Goal: Task Accomplishment & Management: Use online tool/utility

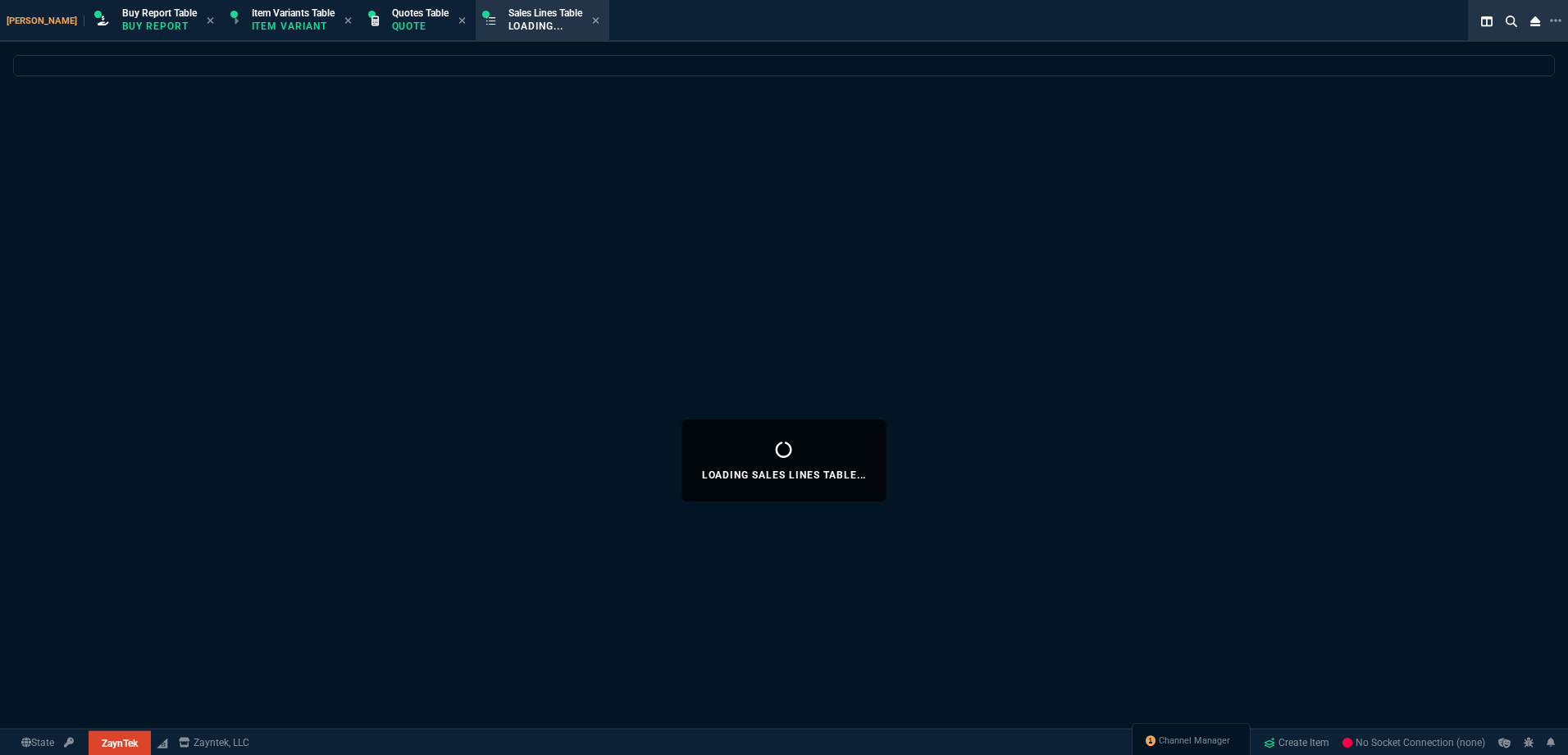
select select
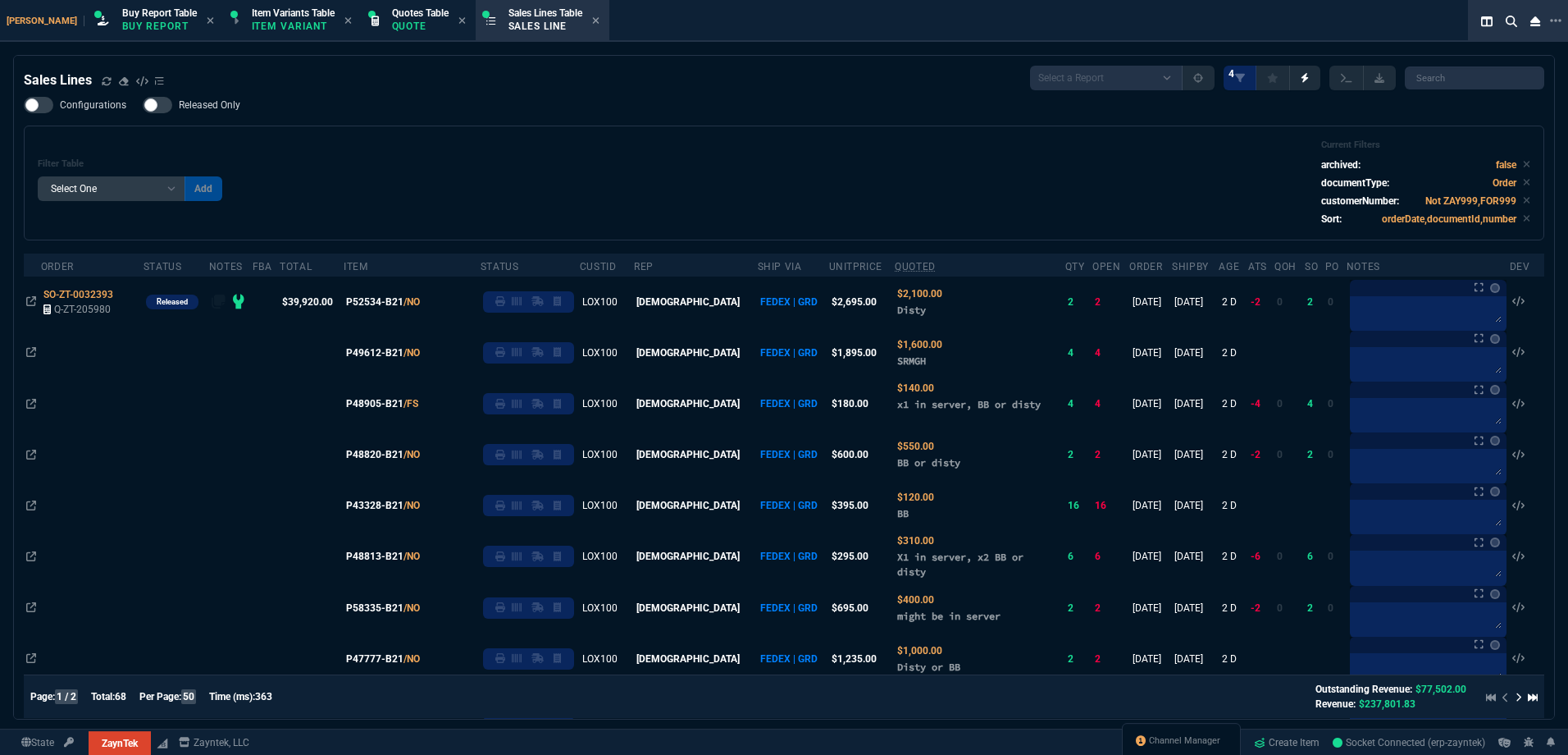
select select "1: BROV"
click at [107, 82] on icon at bounding box center [106, 81] width 10 height 10
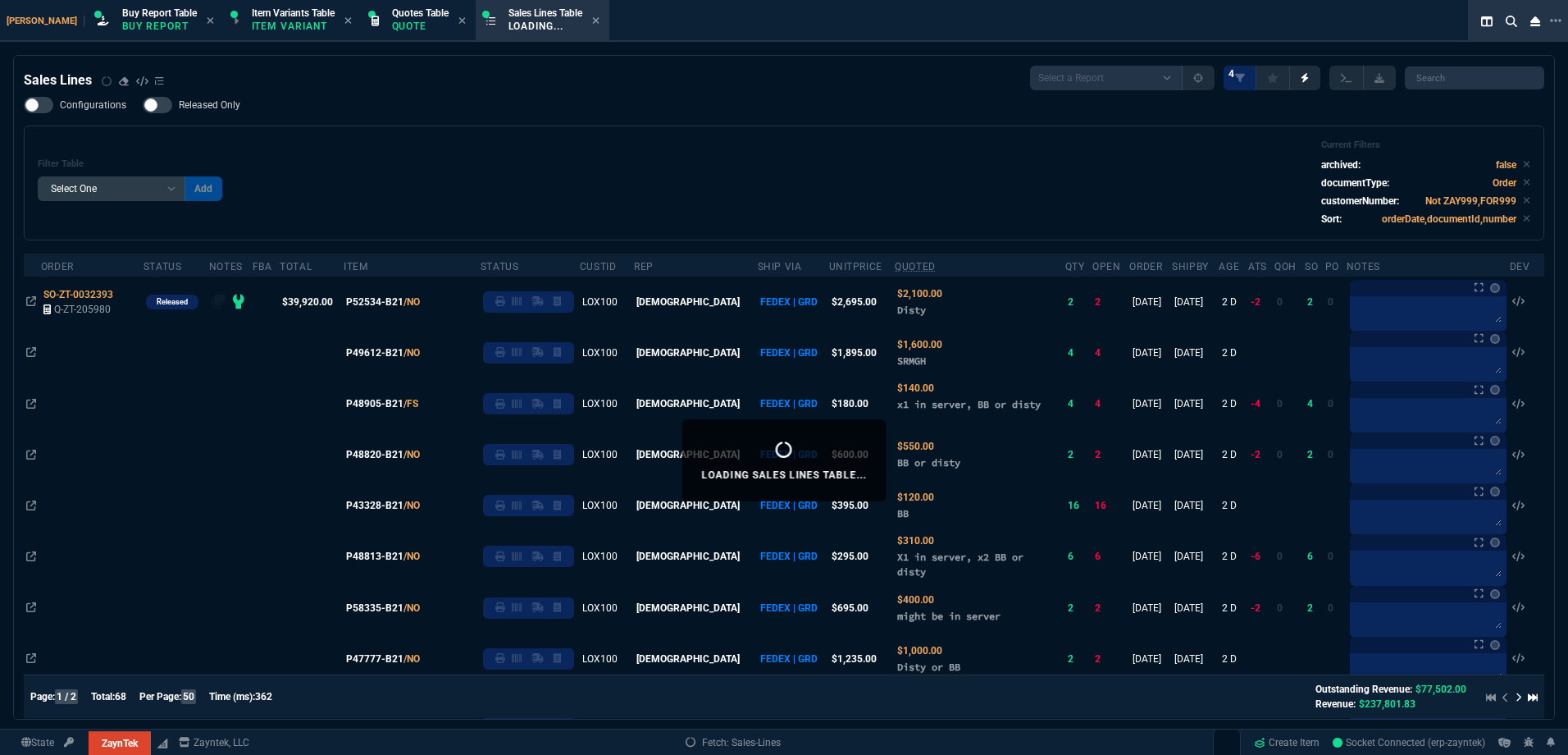
click at [623, 84] on div "Sales Lines Select a Report NEW QUERY SonicWall Sale AMZ (MTD) NEW QUERY INS100…" at bounding box center [784, 78] width 1521 height 25
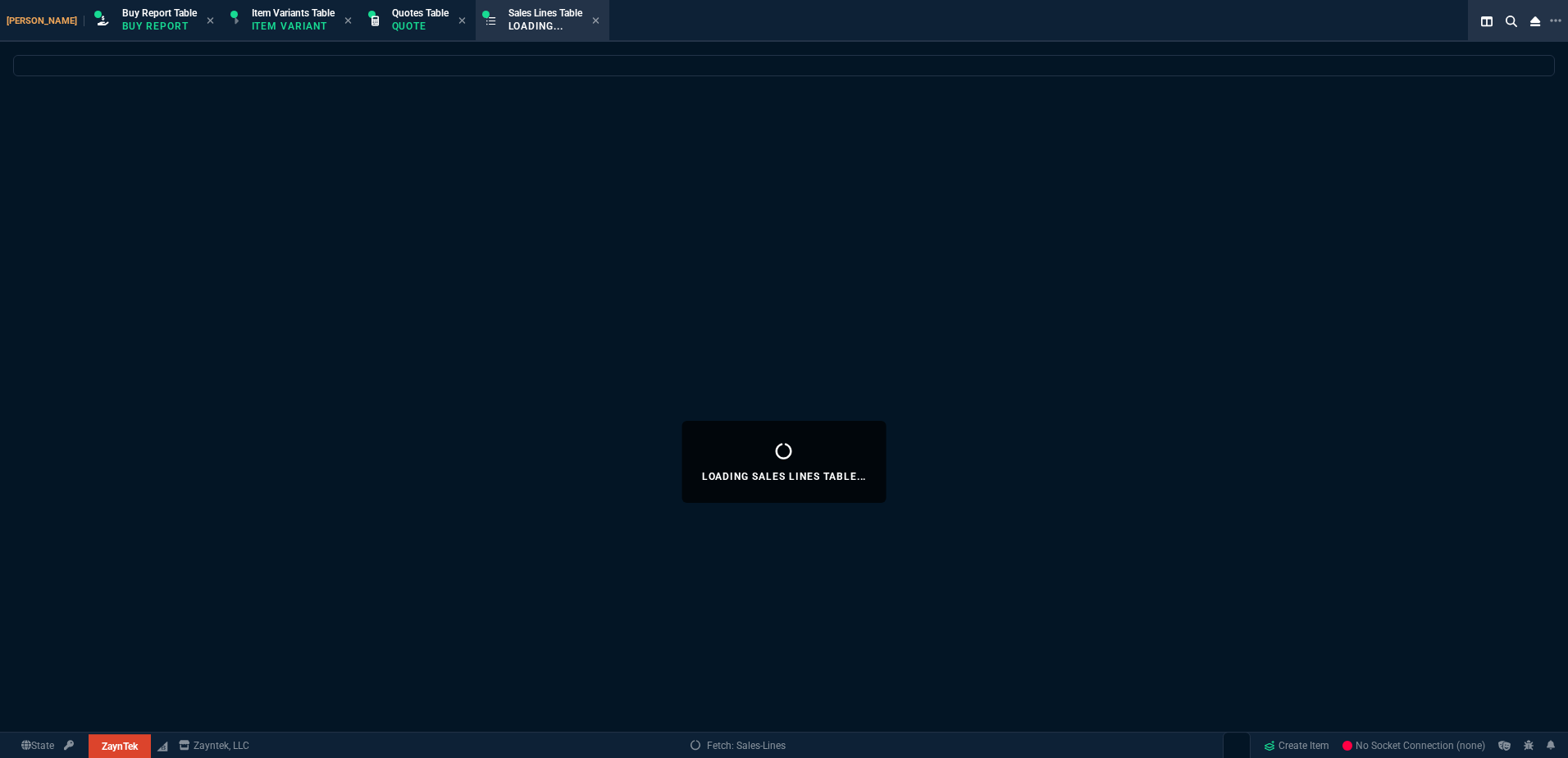
select select "1: BROV"
select select
